Goal: Task Accomplishment & Management: Complete application form

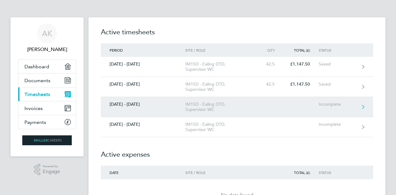
click at [268, 107] on link "[DATE] - [DATE] IM15D - Ealing DTD, Supervisor WC Incomplete" at bounding box center [237, 107] width 272 height 20
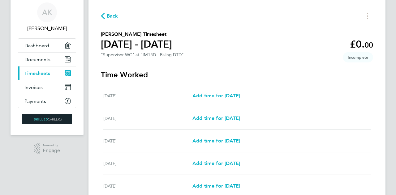
scroll to position [31, 0]
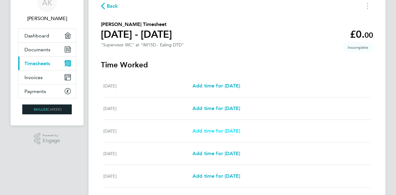
click at [209, 135] on link "Add time for [DATE]" at bounding box center [217, 131] width 48 height 7
select select "30"
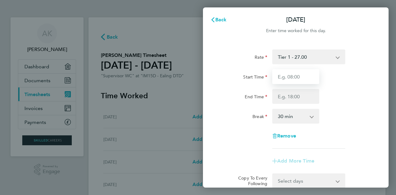
click at [300, 77] on input "Start Time" at bounding box center [295, 76] width 47 height 15
type input "08:00"
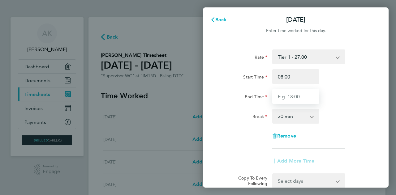
click at [292, 94] on input "End Time" at bounding box center [295, 96] width 47 height 15
type input "17:00"
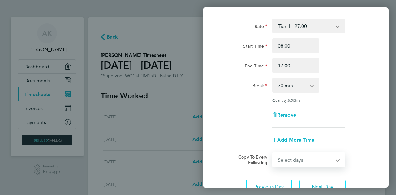
click at [326, 148] on form "Rate Tier 1 - 27.00 Start Time 08:00 End Time 17:00 Break 0 min 15 min 30 min 4…" at bounding box center [295, 93] width 151 height 149
select select "DAY"
click at [273, 153] on select "Select days Day [DATE] [DATE] [DATE] [DATE]" at bounding box center [305, 160] width 65 height 14
select select "[DATE]"
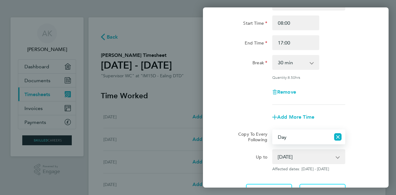
scroll to position [111, 0]
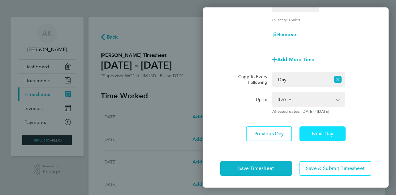
click at [321, 130] on button "Next Day" at bounding box center [323, 134] width 46 height 15
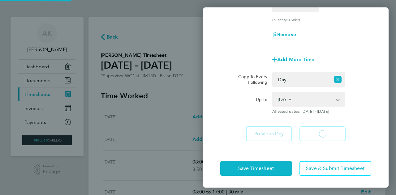
select select "30"
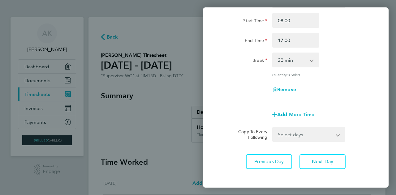
scroll to position [62, 0]
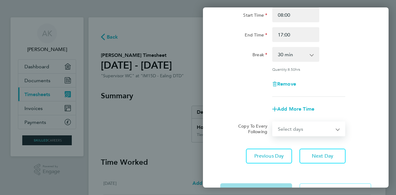
click at [328, 134] on select "Select days Day [DATE] [DATE] [DATE]" at bounding box center [305, 129] width 65 height 14
select select "DAY"
click at [273, 122] on select "Select days Day [DATE] [DATE] [DATE]" at bounding box center [305, 129] width 65 height 14
select select "[DATE]"
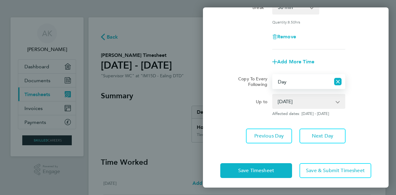
scroll to position [111, 0]
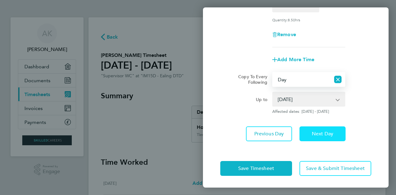
click at [326, 131] on span "Next Day" at bounding box center [322, 134] width 21 height 6
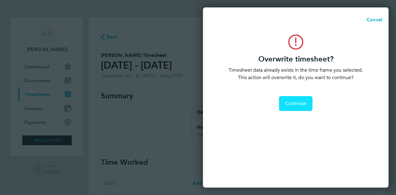
drag, startPoint x: 289, startPoint y: 104, endPoint x: 286, endPoint y: 103, distance: 3.5
click at [289, 104] on span "Continue" at bounding box center [295, 104] width 21 height 6
select select "0: null"
select select "30"
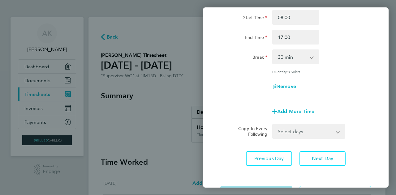
scroll to position [62, 0]
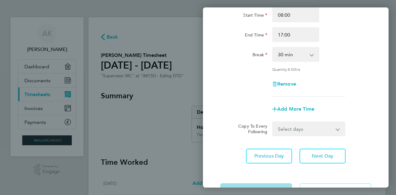
click at [324, 127] on select "Select days Day [DATE] [DATE]" at bounding box center [305, 129] width 65 height 14
select select "DAY"
click at [273, 122] on select "Select days Day [DATE] [DATE]" at bounding box center [305, 129] width 65 height 14
select select "[DATE]"
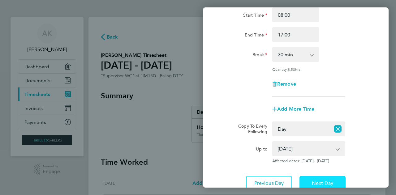
click at [326, 178] on button "Next Day" at bounding box center [323, 183] width 46 height 15
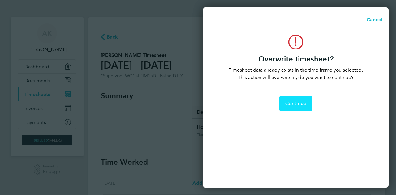
click at [294, 104] on span "Continue" at bounding box center [295, 104] width 21 height 6
select select "0: null"
select select "30"
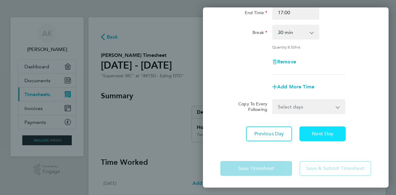
click at [334, 134] on button "Next Day" at bounding box center [323, 134] width 46 height 15
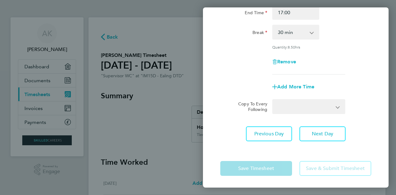
select select "30"
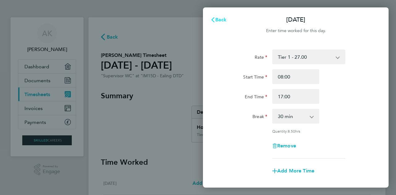
click at [218, 17] on span "Back" at bounding box center [220, 20] width 11 height 6
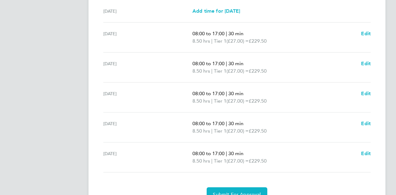
scroll to position [164, 0]
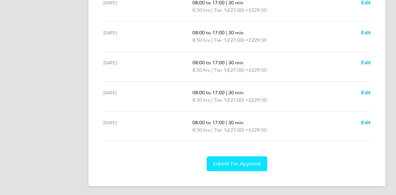
click at [243, 165] on span "Submit For Approval" at bounding box center [237, 164] width 48 height 6
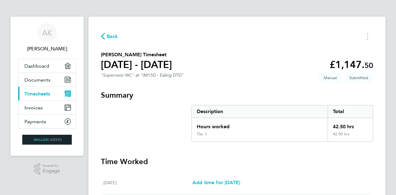
scroll to position [0, 0]
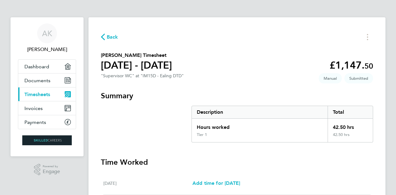
click at [43, 93] on span "Timesheets" at bounding box center [37, 95] width 26 height 6
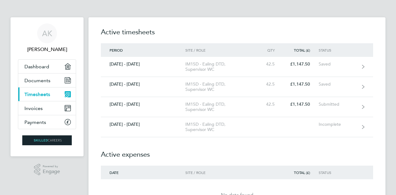
drag, startPoint x: 273, startPoint y: 13, endPoint x: 280, endPoint y: 2, distance: 13.4
